Goal: Communication & Community: Answer question/provide support

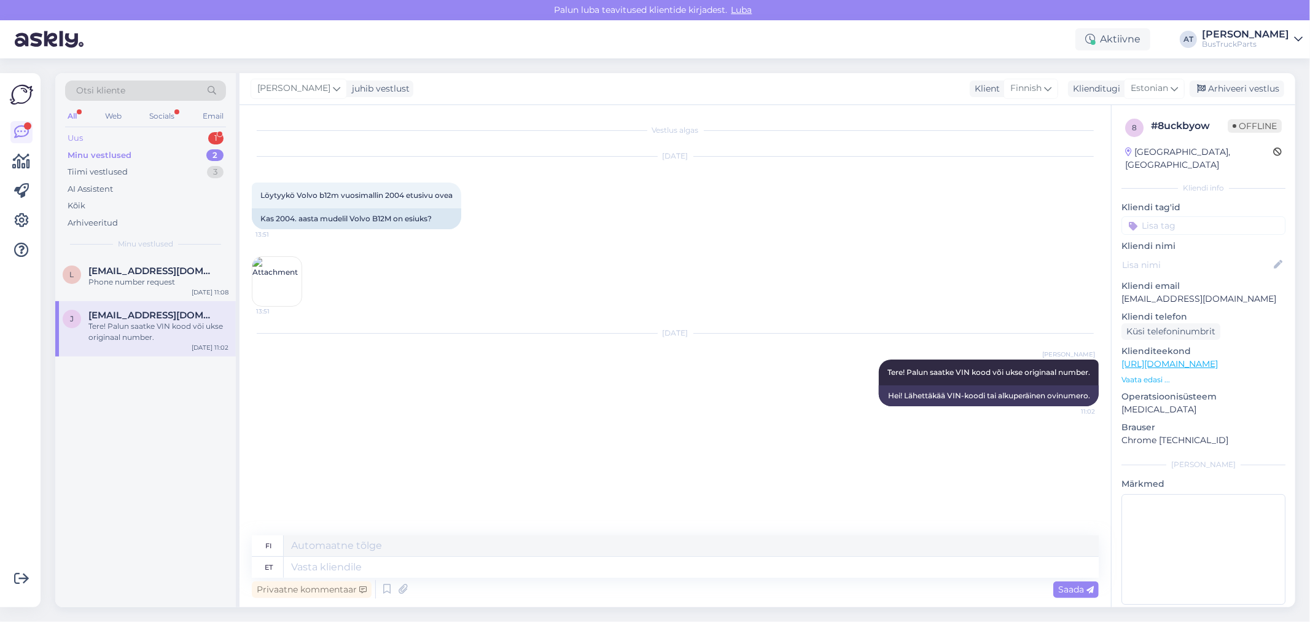
click at [143, 139] on div "Uus 1" at bounding box center [145, 138] width 161 height 17
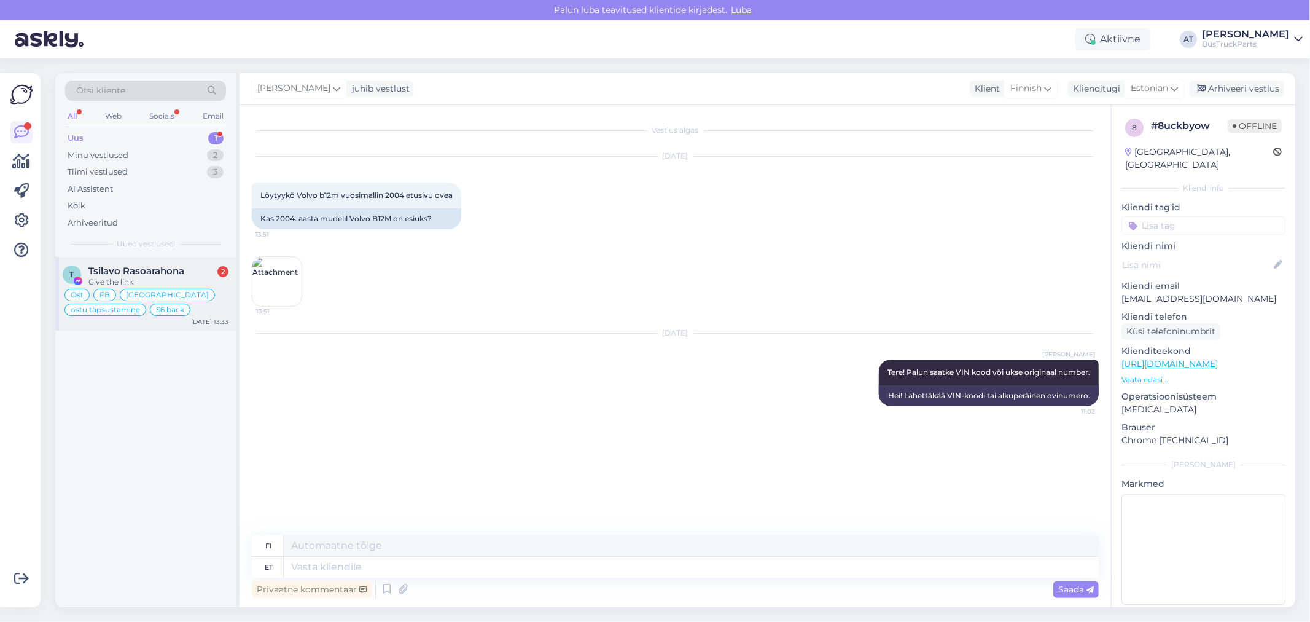
click at [143, 261] on div "T Tsilavo Rasoarahona 2 Give the link Ost FB Madagaskar ostu täpsustamine S6 ba…" at bounding box center [145, 294] width 181 height 74
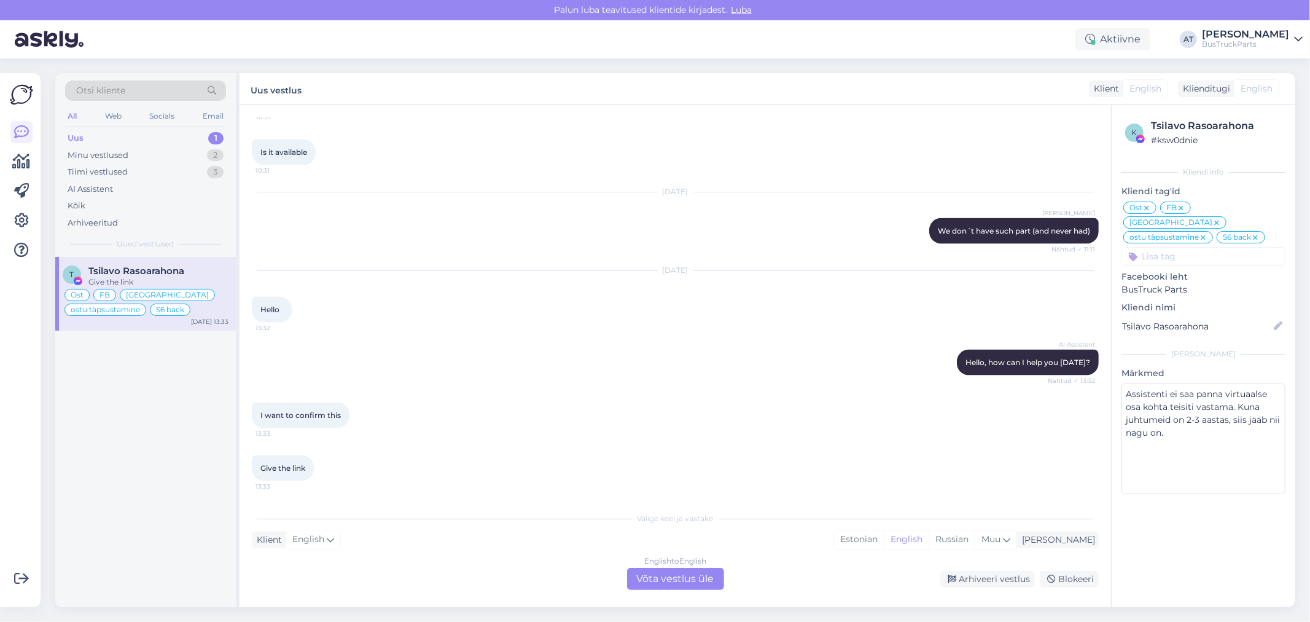
scroll to position [5581, 0]
click at [321, 423] on div "I want to confirm this 13:33" at bounding box center [301, 415] width 98 height 26
drag, startPoint x: 957, startPoint y: 361, endPoint x: 1037, endPoint y: 361, distance: 79.9
click at [1037, 361] on div "AI Assistent Hello, how can I help you [DATE]? Nähtud ✓ 13:32" at bounding box center [1028, 363] width 142 height 26
click at [582, 419] on div "I want to confirm this 13:33" at bounding box center [675, 415] width 847 height 53
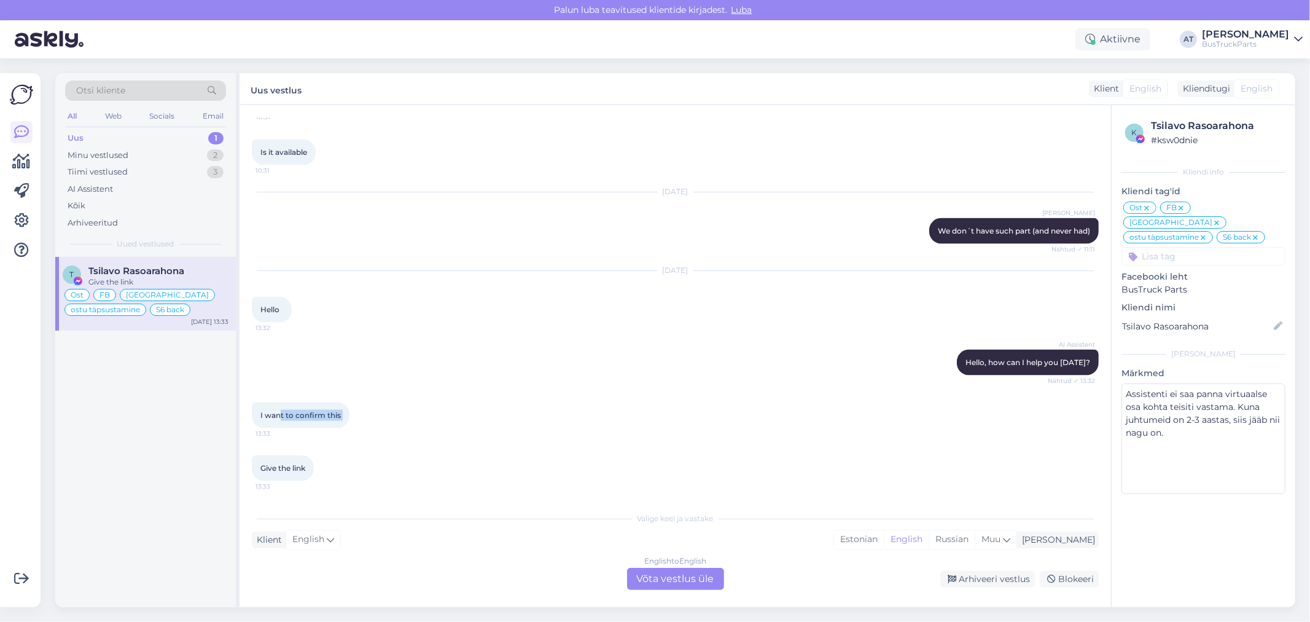
drag, startPoint x: 279, startPoint y: 410, endPoint x: 350, endPoint y: 416, distance: 71.6
click at [350, 416] on div "I want to confirm this 13:33" at bounding box center [301, 415] width 98 height 26
click at [490, 445] on div "Give the link 13:33" at bounding box center [675, 468] width 847 height 53
click at [676, 579] on div "English to English Võta vestlus üle" at bounding box center [675, 579] width 97 height 22
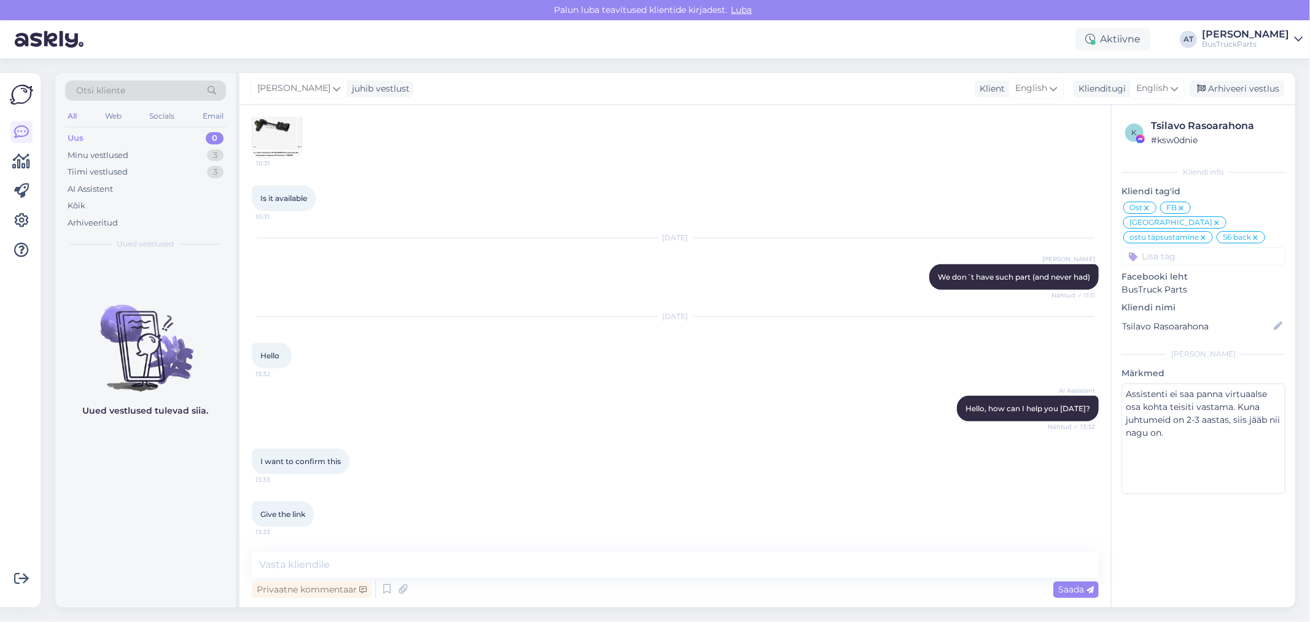
scroll to position [5535, 0]
click at [552, 569] on textarea at bounding box center [675, 565] width 847 height 26
type textarea "Confirm what?"
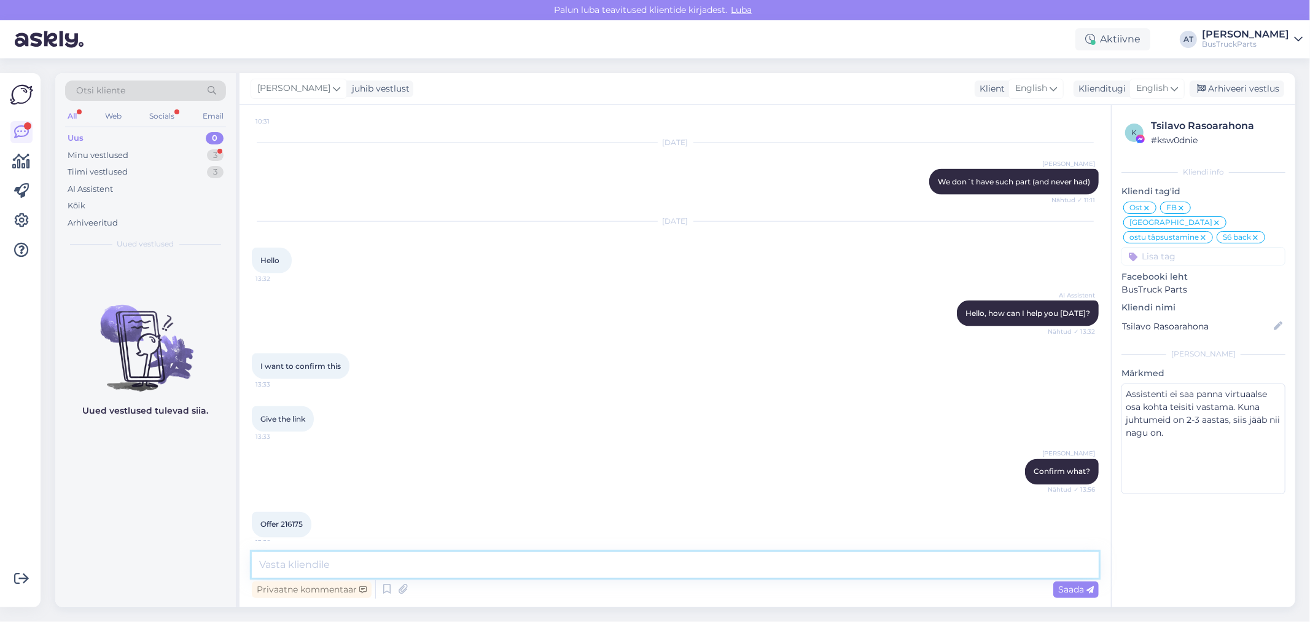
scroll to position [5641, 0]
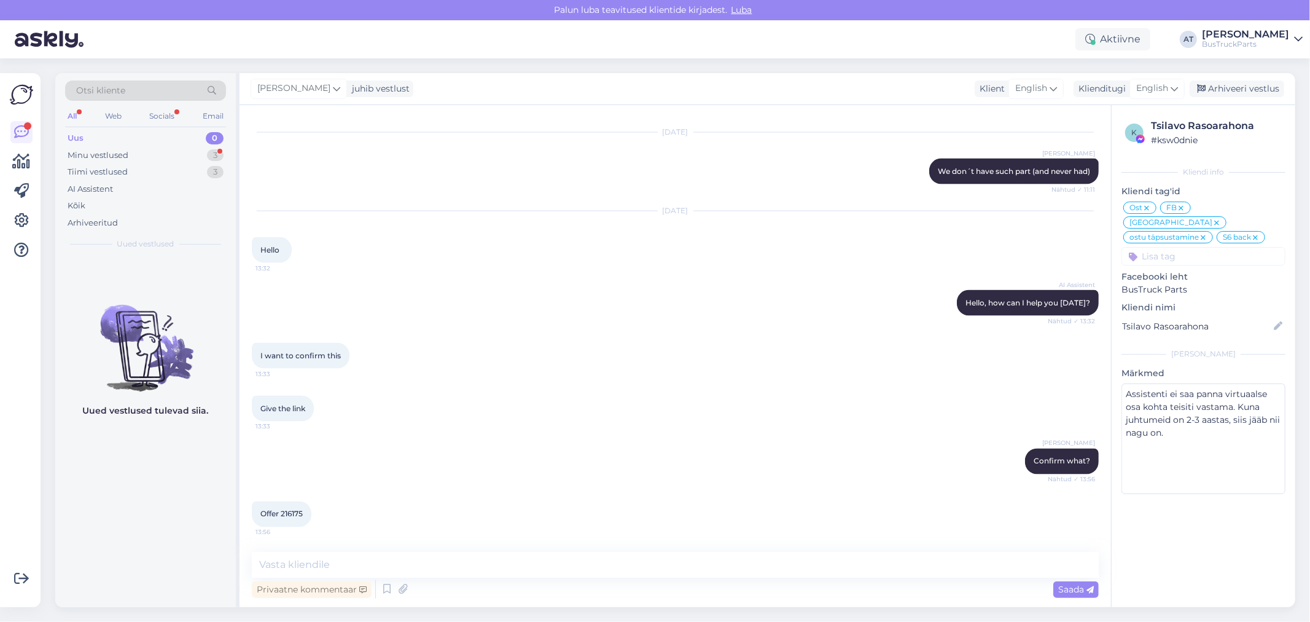
click at [292, 510] on span "Offer 216175" at bounding box center [281, 513] width 42 height 9
copy div "216175 13:56"
click at [678, 567] on textarea at bounding box center [675, 565] width 847 height 26
type textarea "ok"
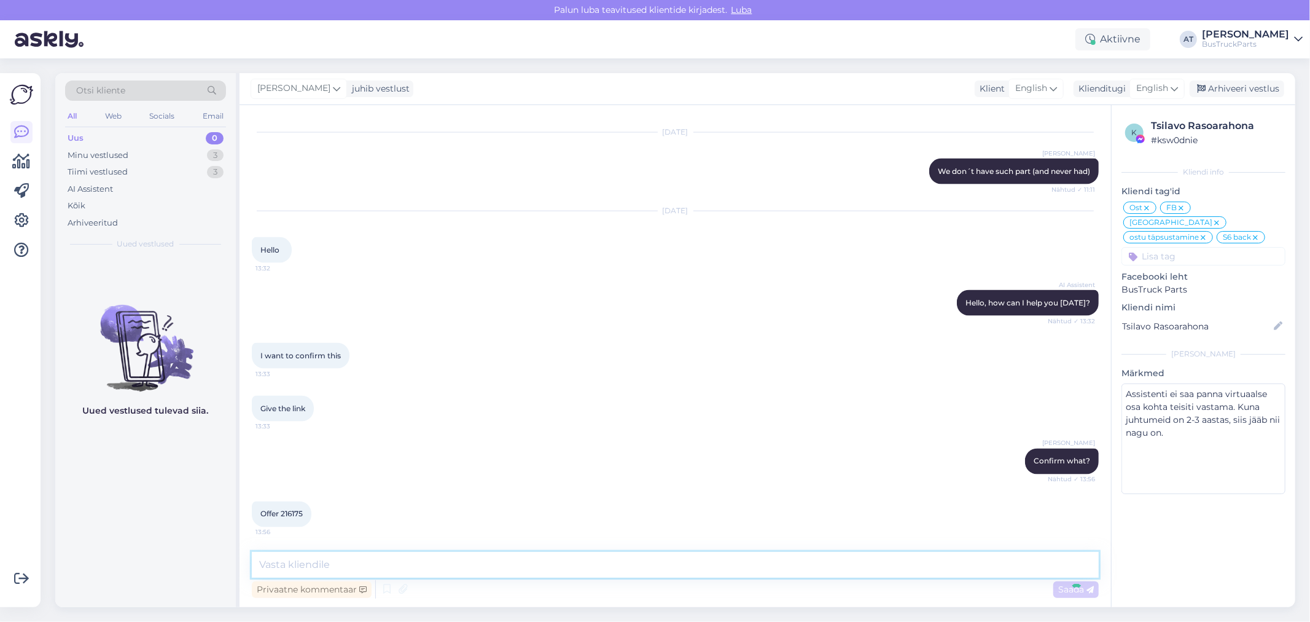
scroll to position [5694, 0]
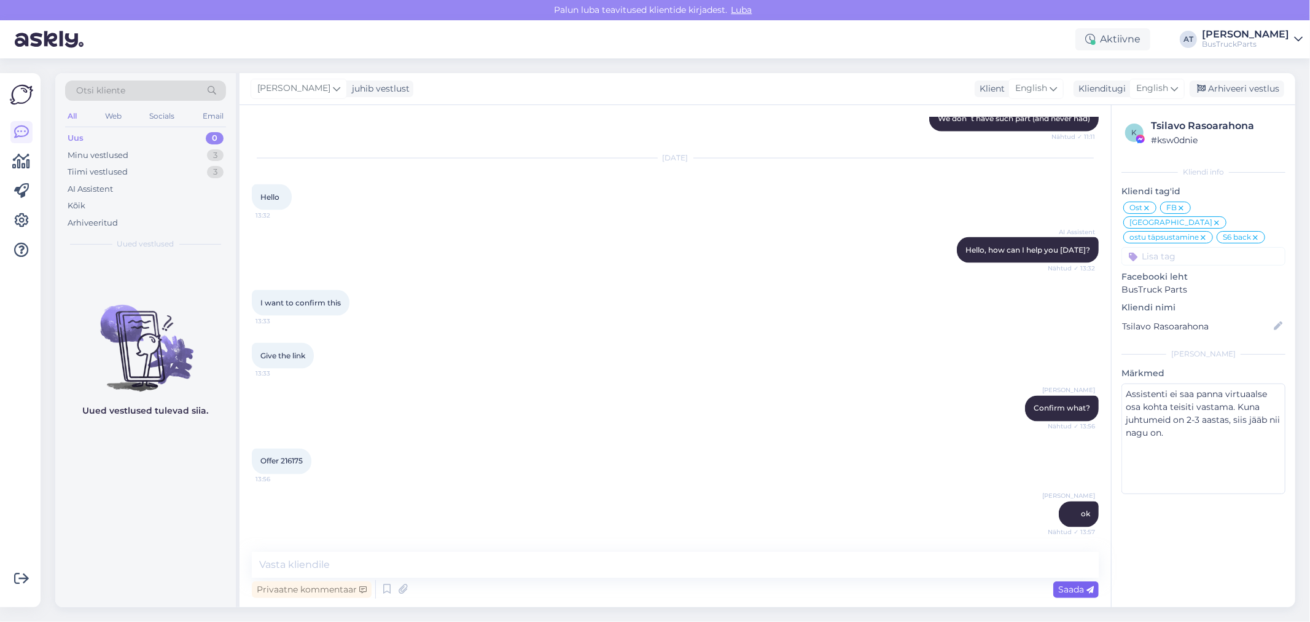
click at [1076, 594] on div "Saada" at bounding box center [1076, 589] width 45 height 17
click at [550, 568] on textarea at bounding box center [675, 565] width 847 height 26
paste textarea "[URL][DOMAIN_NAME]"
type textarea "Payment link: [URL][DOMAIN_NAME]"
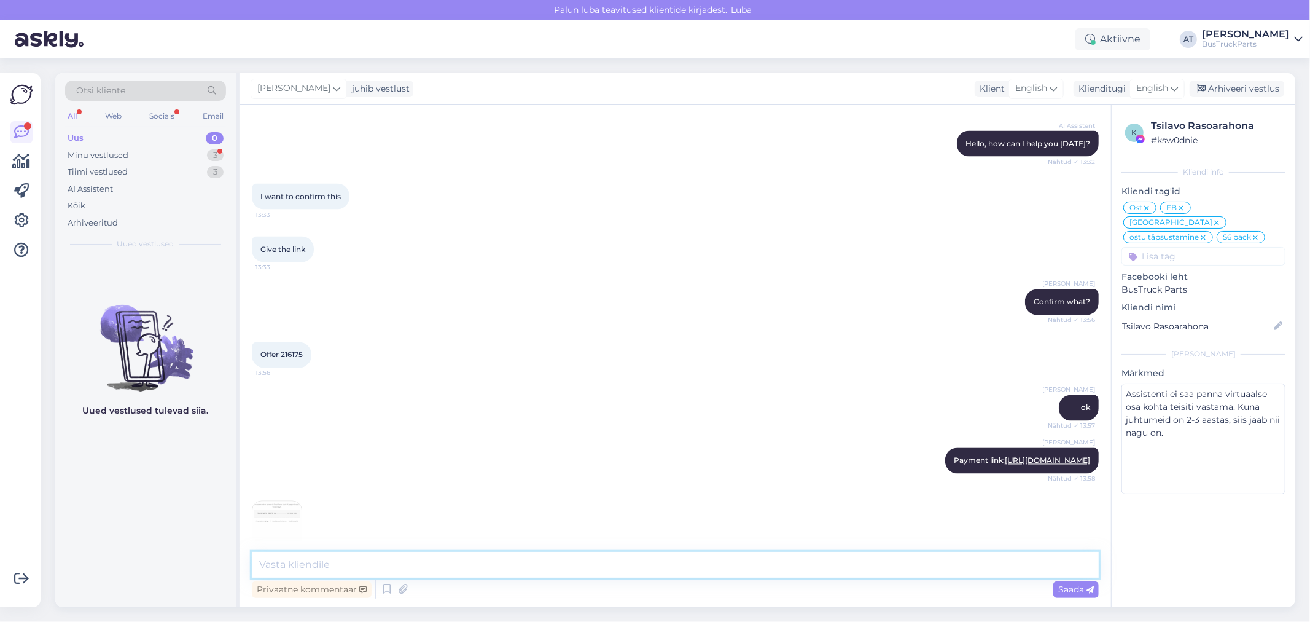
scroll to position [5836, 0]
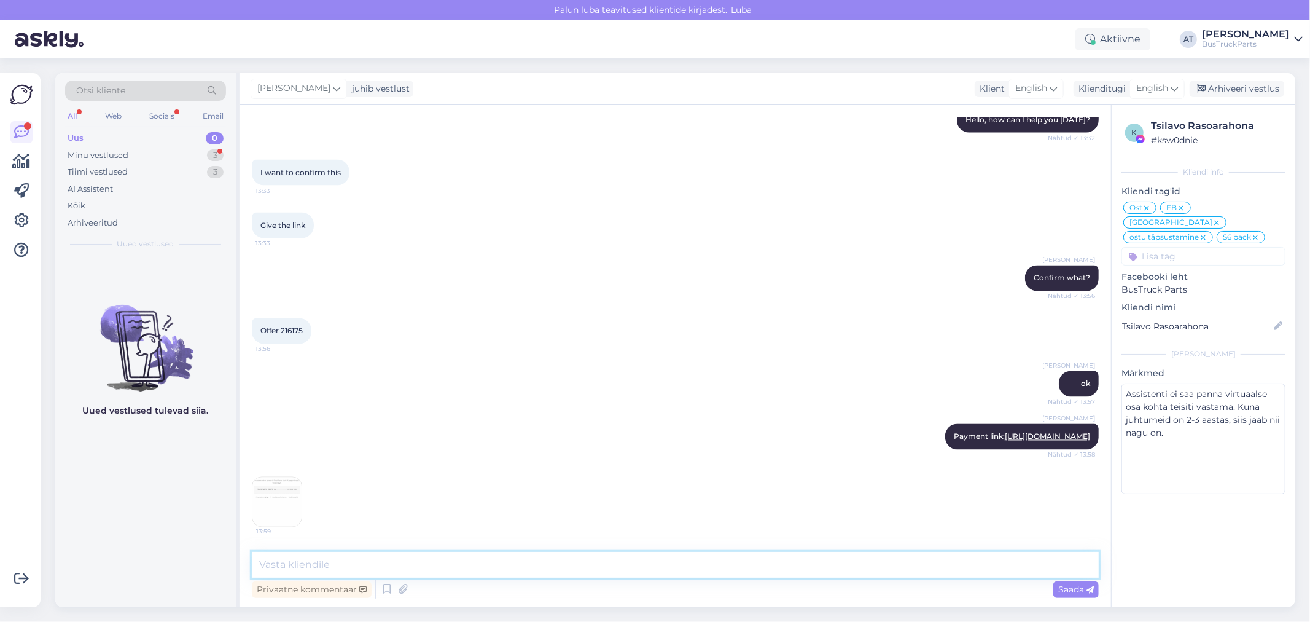
click at [342, 568] on textarea at bounding box center [675, 565] width 847 height 26
type textarea "Got it!"
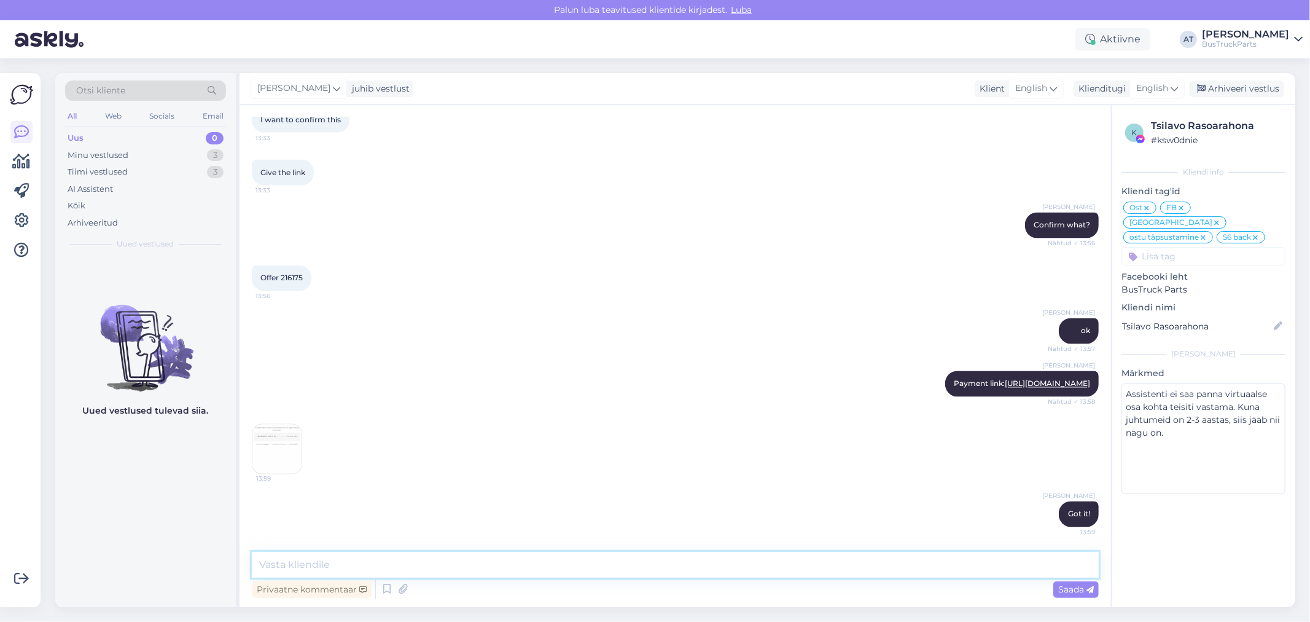
scroll to position [5888, 0]
type textarea "Thank You!"
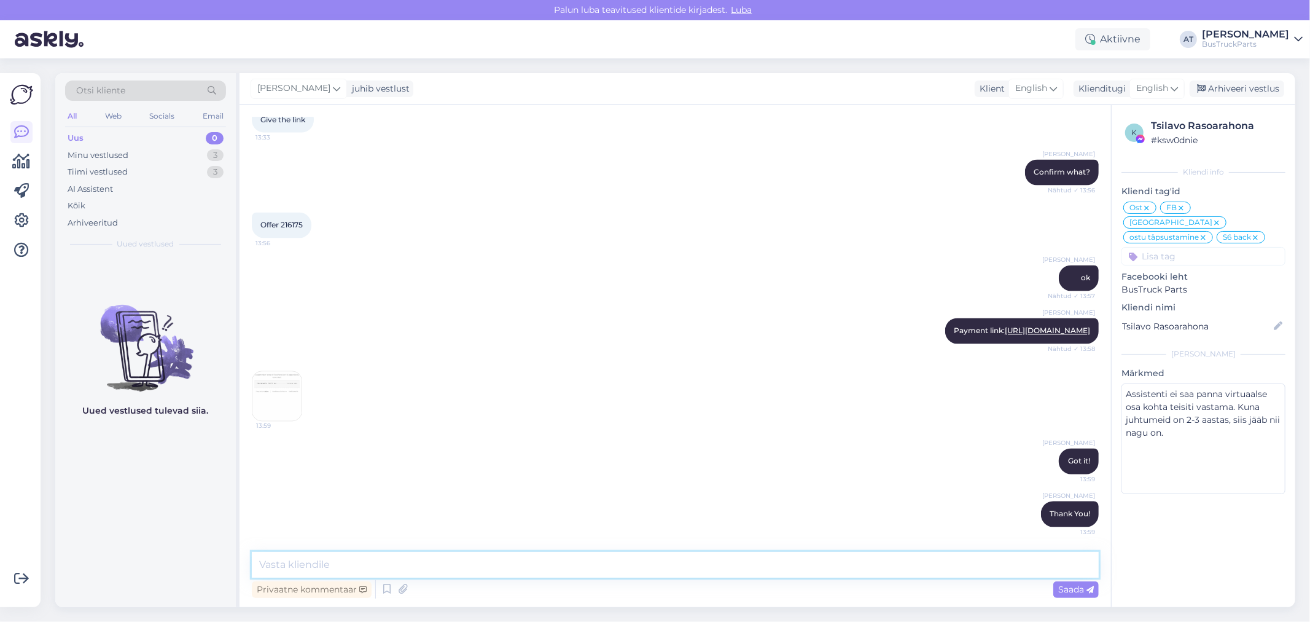
scroll to position [5941, 0]
type textarea "I will send You tracking number soon"
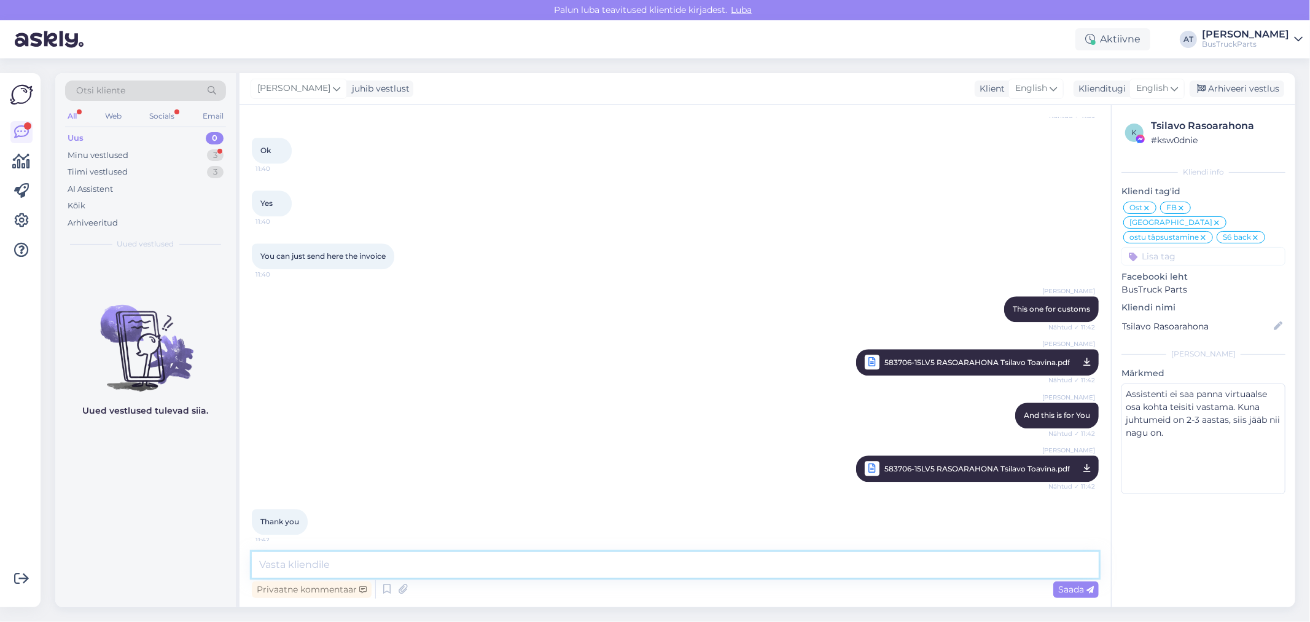
scroll to position [2293, 0]
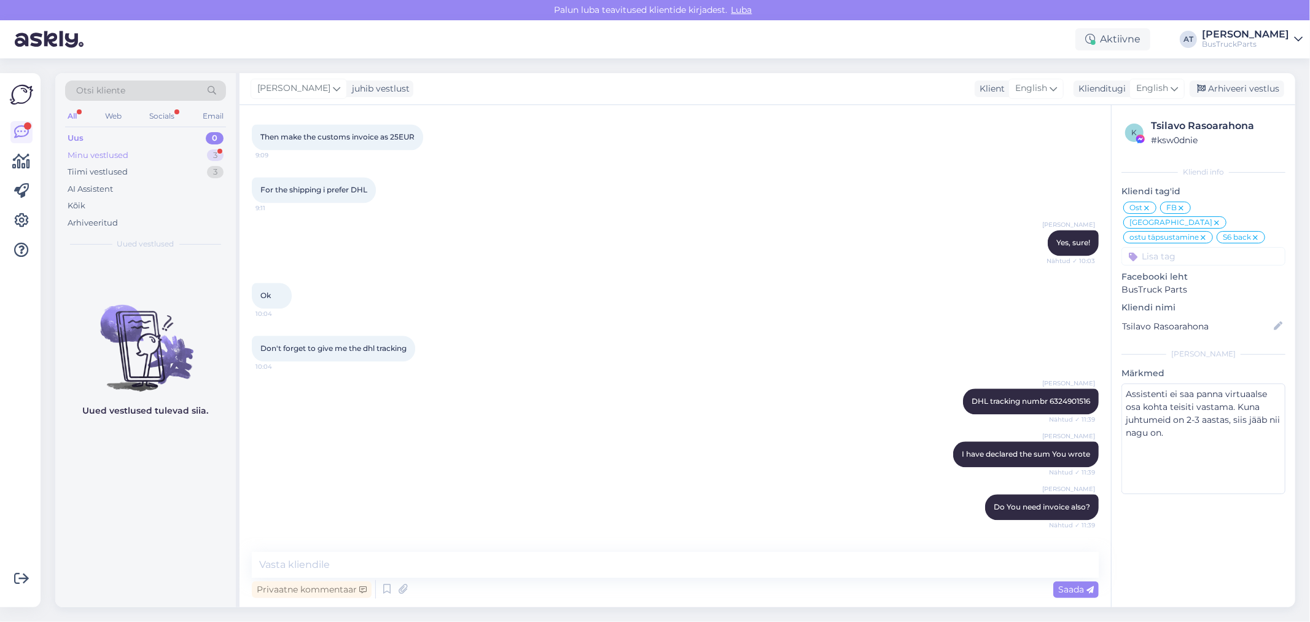
click at [157, 151] on div "Minu vestlused 3" at bounding box center [145, 155] width 161 height 17
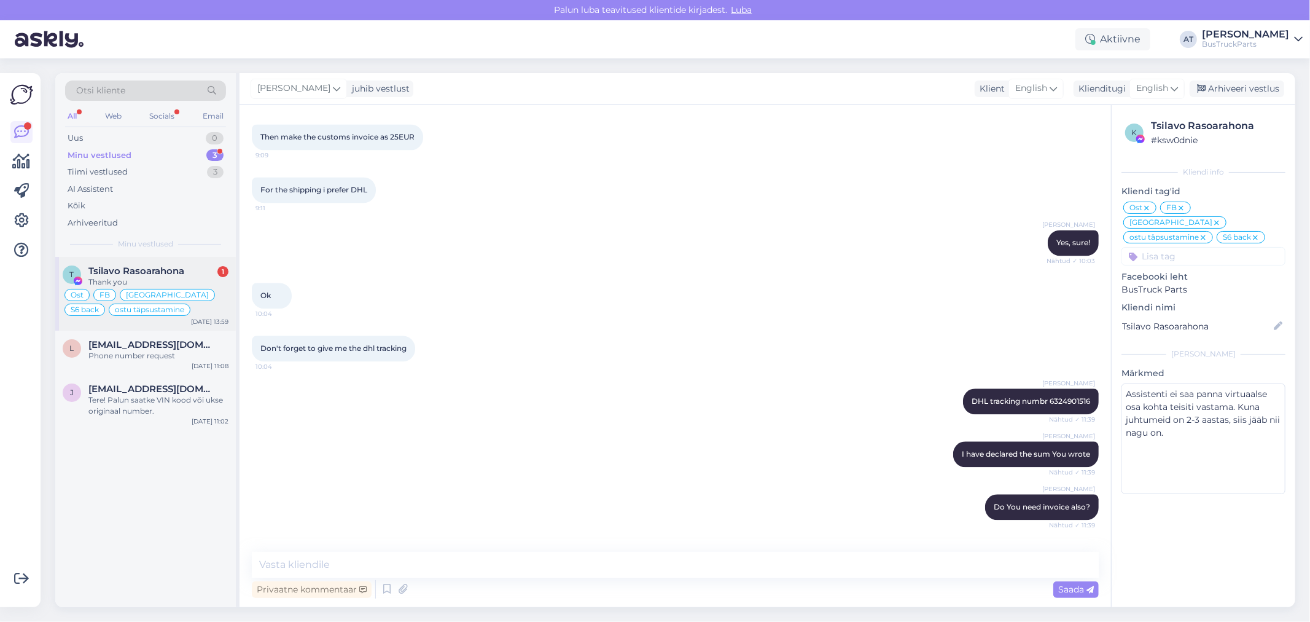
click at [106, 267] on span "Tsilavo Rasoarahona" at bounding box center [136, 270] width 96 height 11
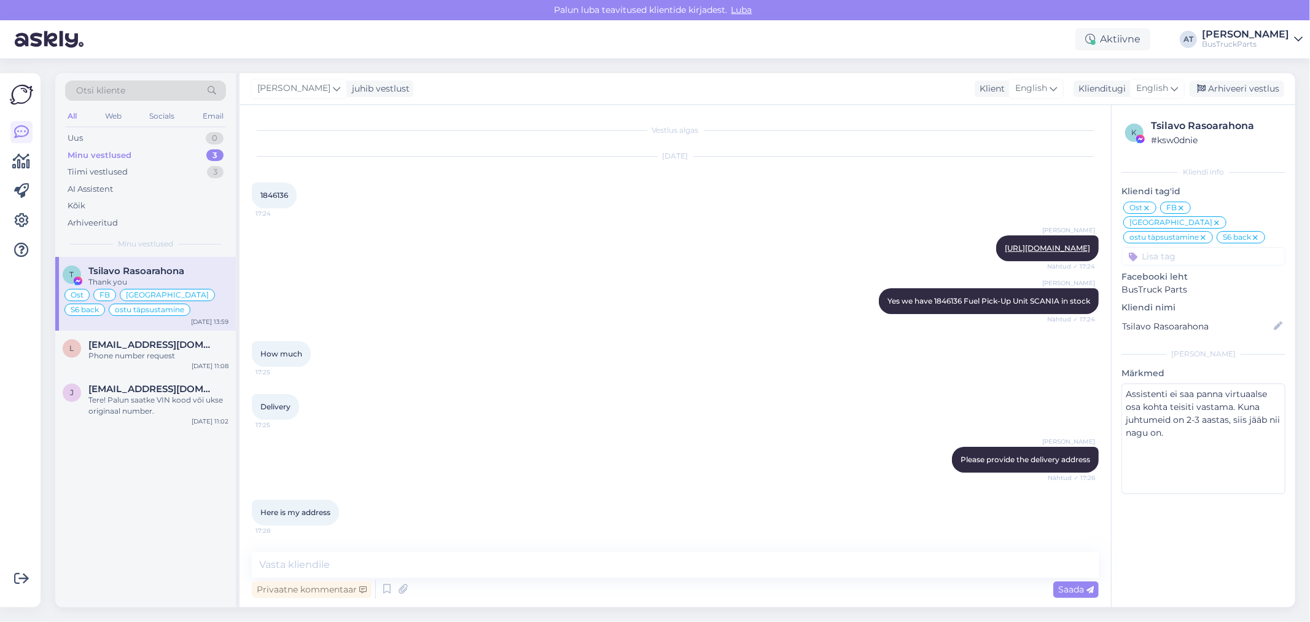
scroll to position [5545, 0]
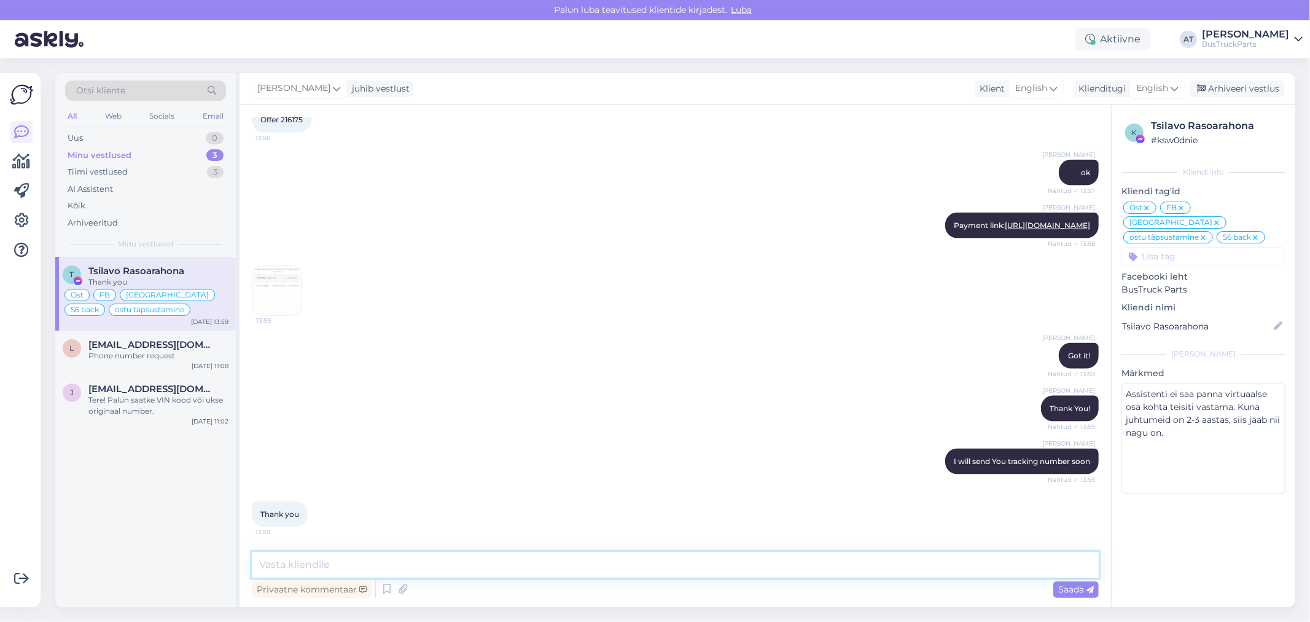
click at [585, 561] on textarea at bounding box center [675, 565] width 847 height 26
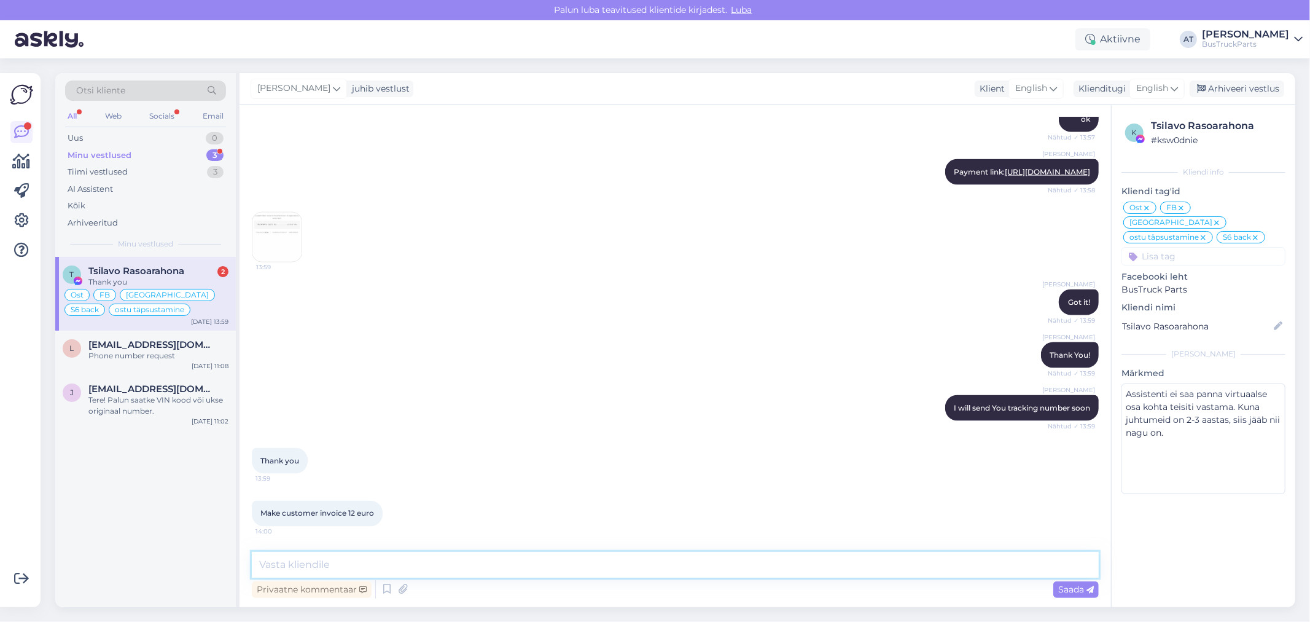
scroll to position [5651, 0]
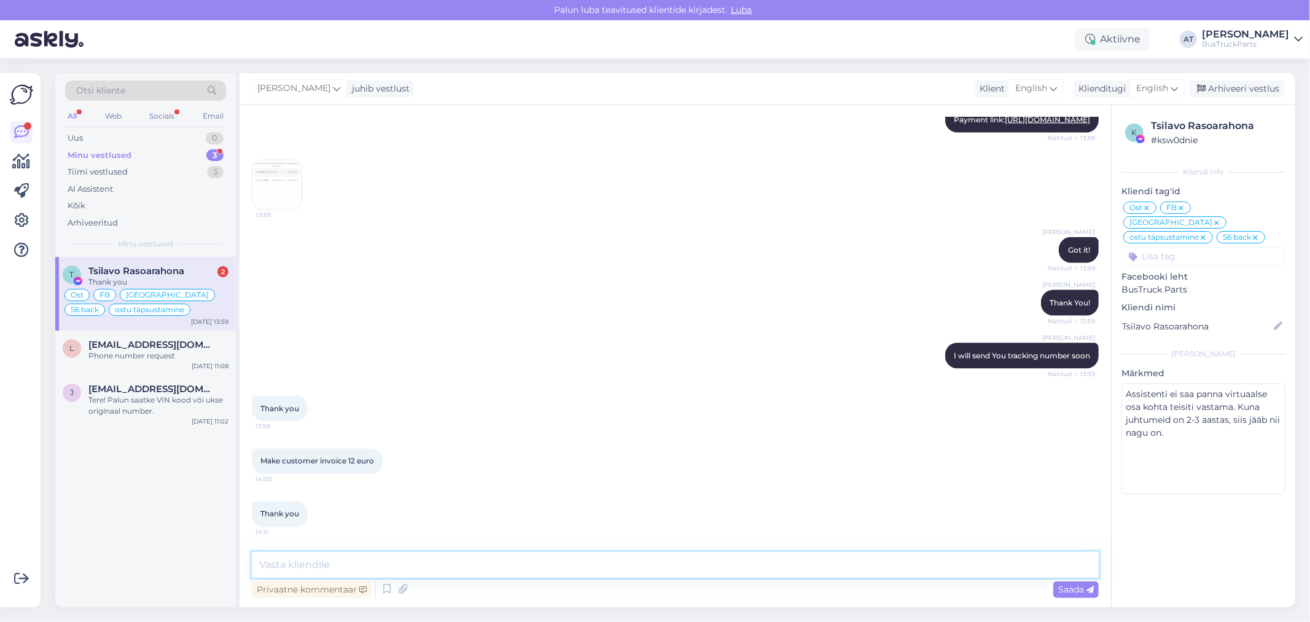
click at [366, 553] on textarea at bounding box center [675, 565] width 847 height 26
click at [366, 555] on textarea at bounding box center [675, 565] width 847 height 26
click at [332, 557] on textarea at bounding box center [675, 565] width 847 height 26
type textarea "okay"
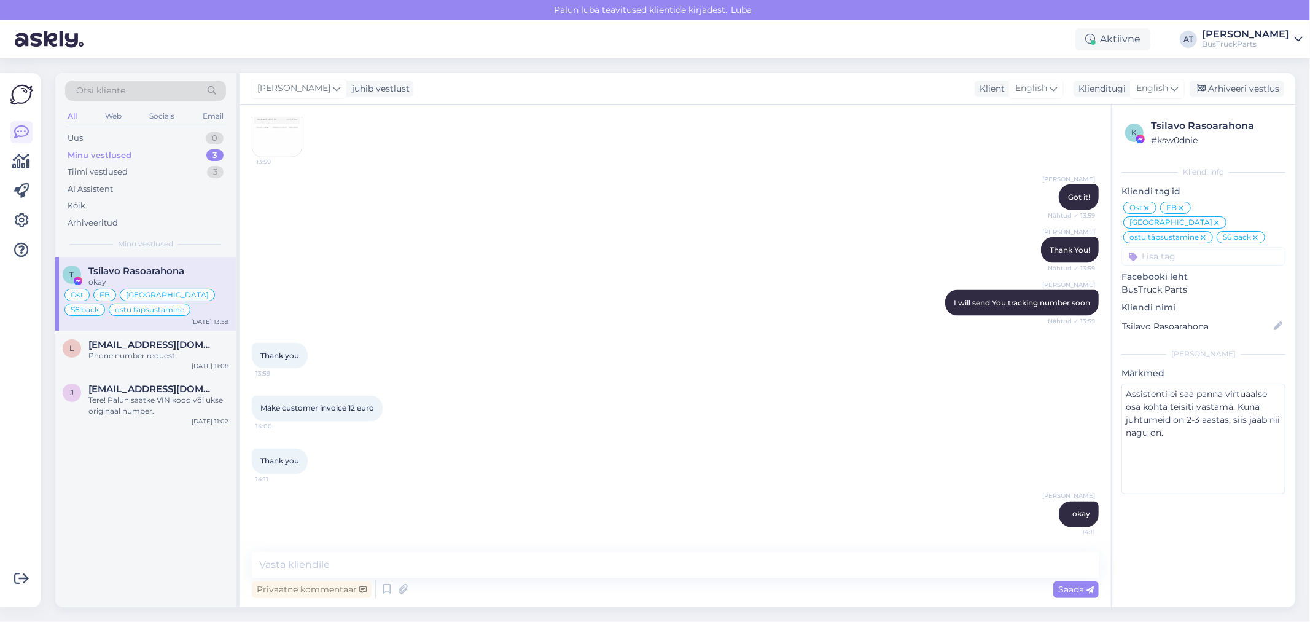
click at [647, 379] on div "Thank you 13:59" at bounding box center [675, 355] width 847 height 53
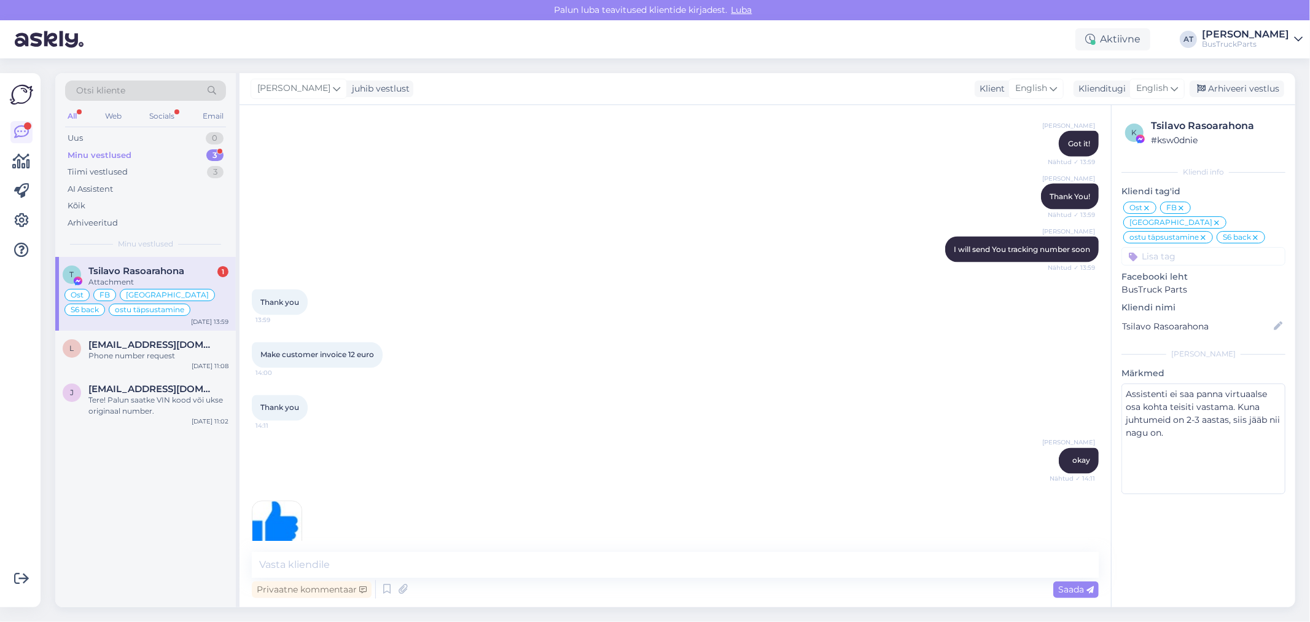
scroll to position [5782, 0]
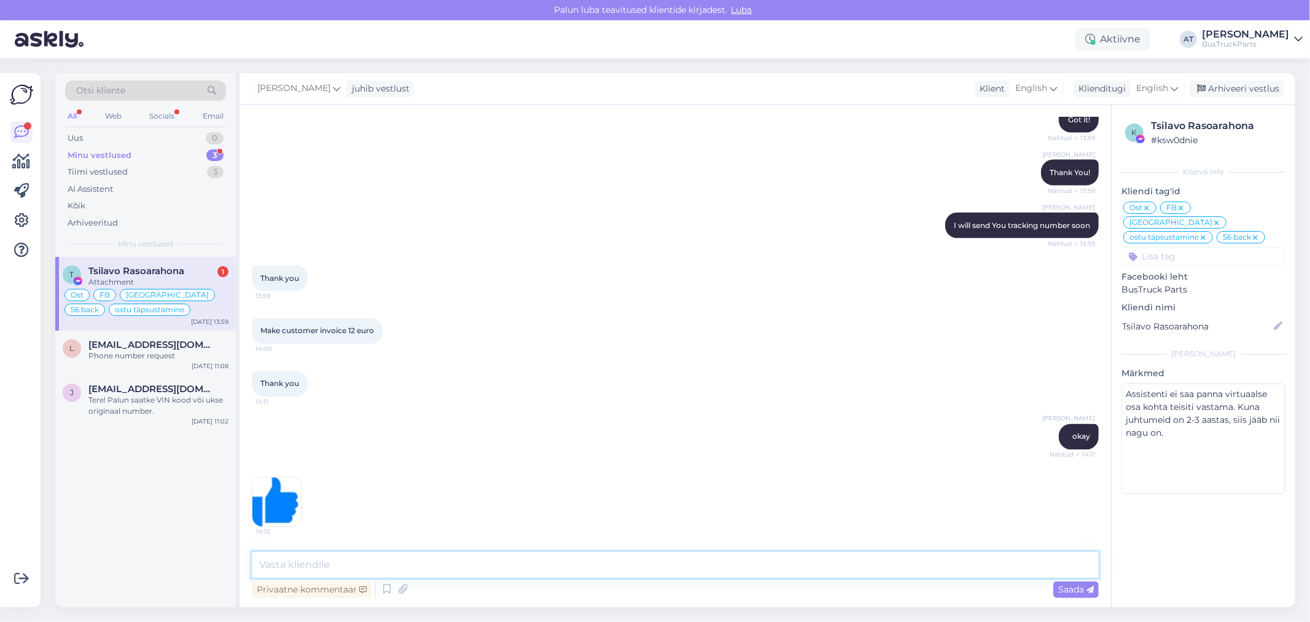
click at [961, 559] on textarea at bounding box center [675, 565] width 847 height 26
click at [286, 486] on img at bounding box center [276, 501] width 49 height 49
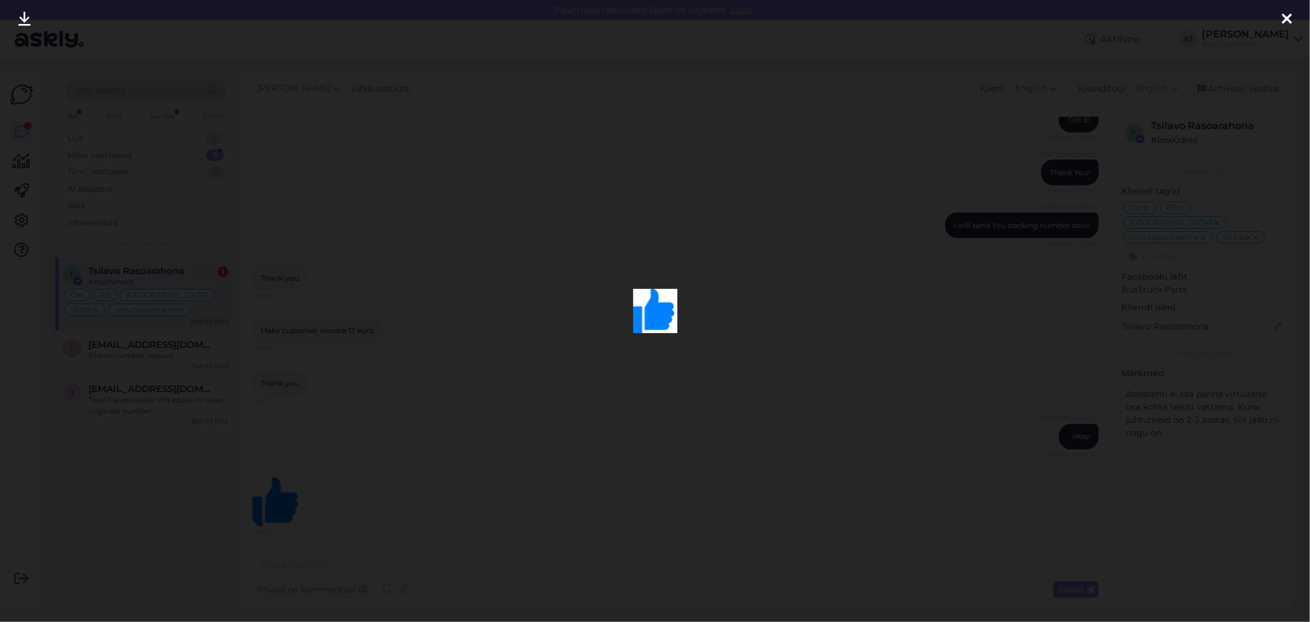
click at [871, 323] on div at bounding box center [655, 311] width 1310 height 622
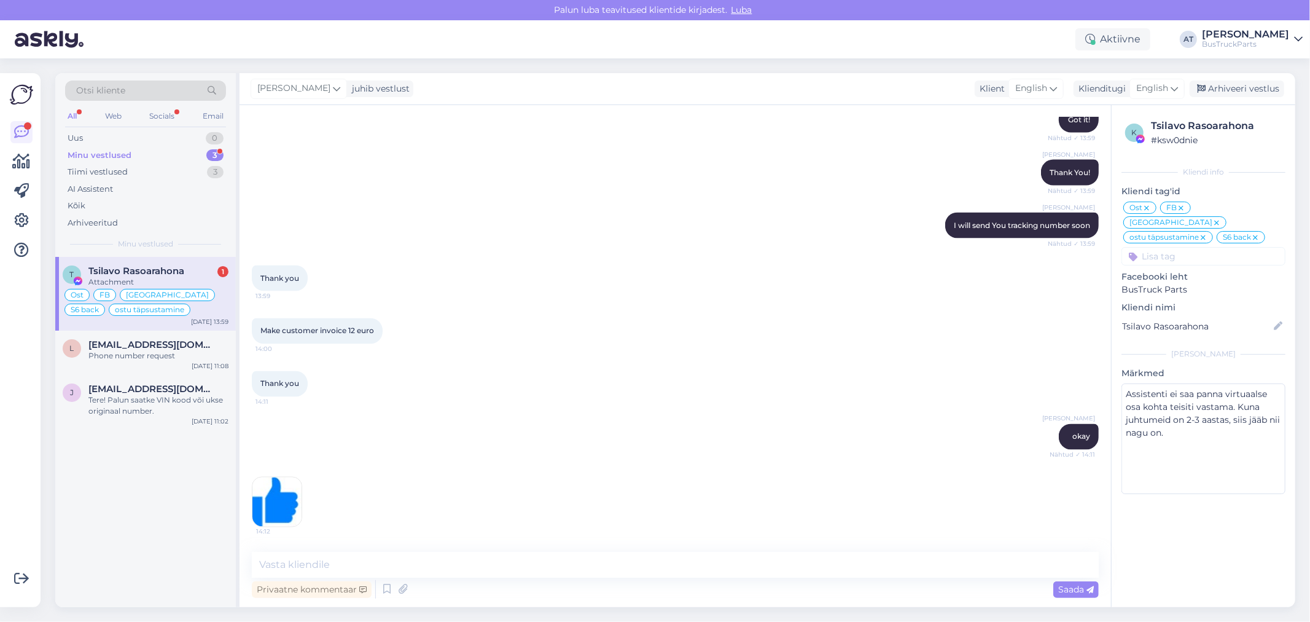
click at [140, 270] on span "Tsilavo Rasoarahona" at bounding box center [136, 270] width 96 height 11
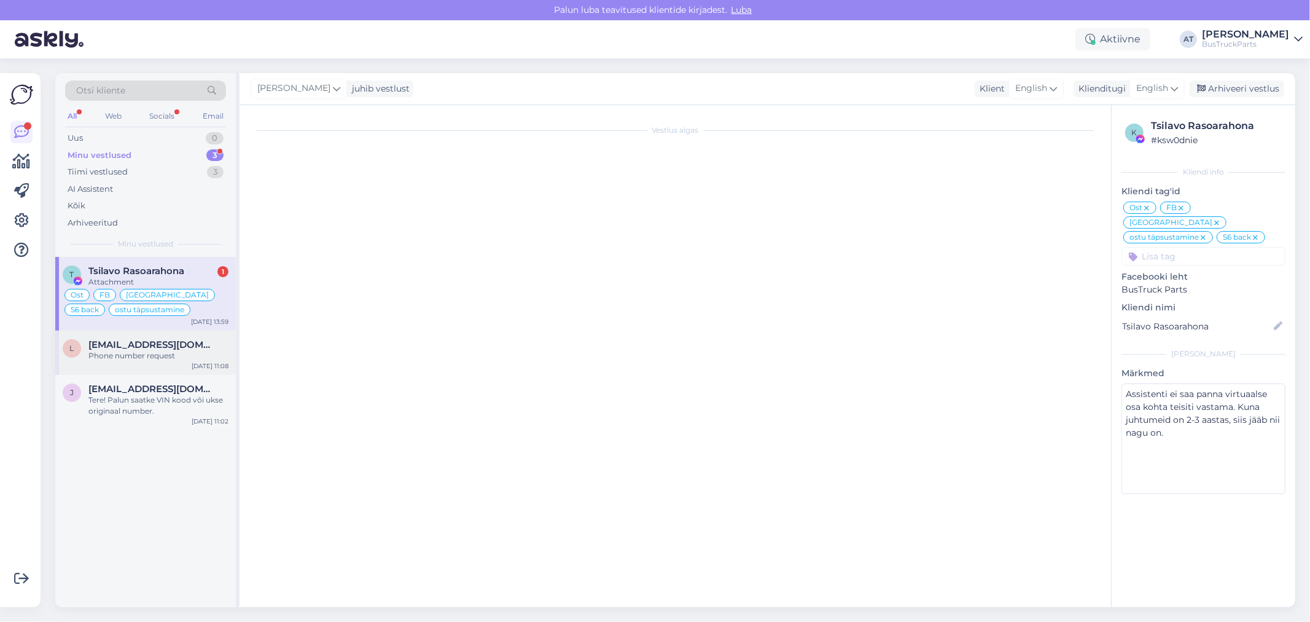
scroll to position [5559, 0]
